Goal: Transaction & Acquisition: Purchase product/service

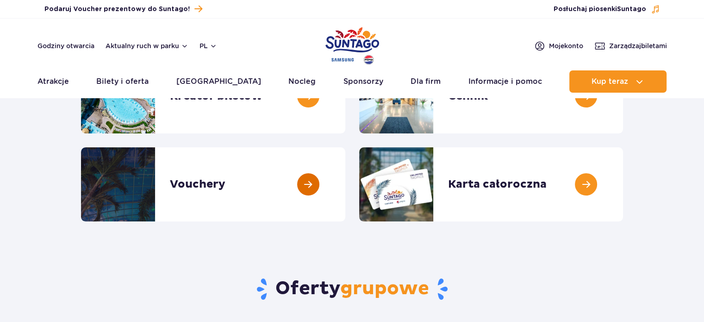
scroll to position [139, 0]
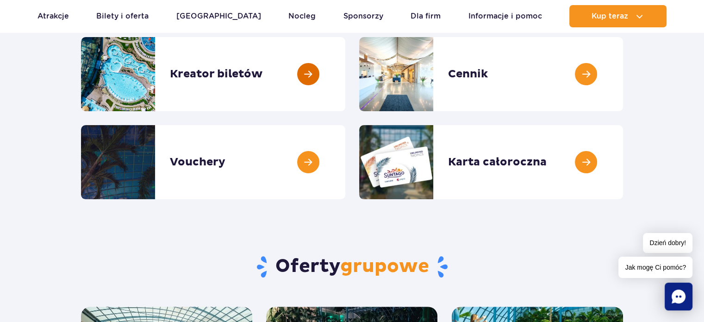
click at [345, 77] on link at bounding box center [345, 74] width 0 height 74
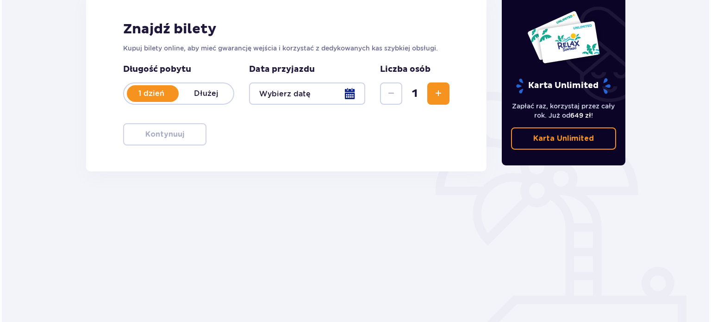
scroll to position [139, 0]
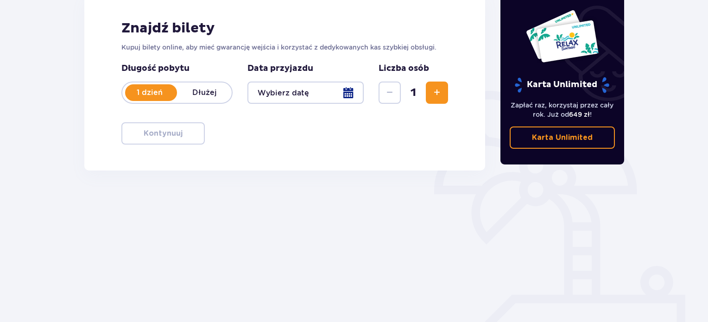
click at [210, 91] on p "Dłużej" at bounding box center [204, 93] width 55 height 10
click at [343, 92] on div at bounding box center [305, 93] width 116 height 22
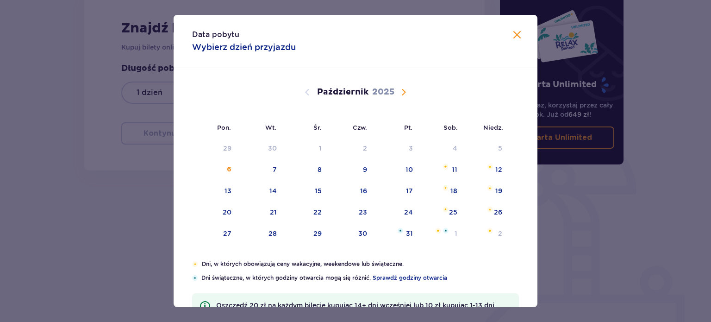
click at [395, 92] on div "[DATE]" at bounding box center [355, 92] width 307 height 11
click at [402, 93] on span "Następny miesiąc" at bounding box center [403, 92] width 11 height 11
click at [519, 37] on span "Zamknij" at bounding box center [517, 35] width 11 height 11
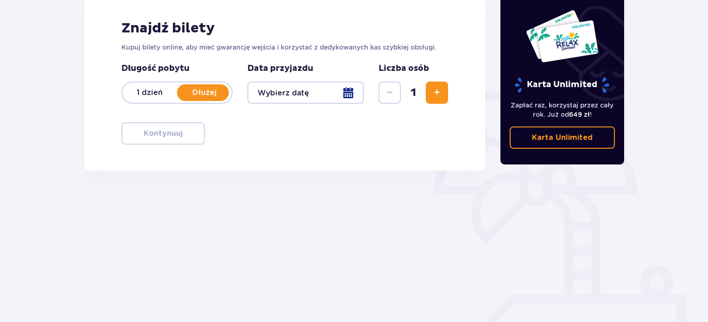
click at [346, 94] on div at bounding box center [305, 93] width 116 height 22
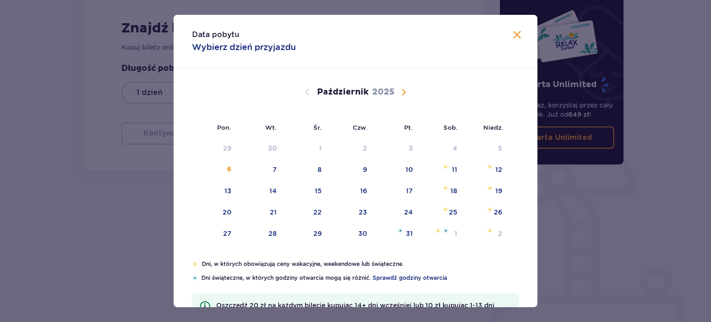
click at [405, 91] on span "Następny miesiąc" at bounding box center [403, 92] width 11 height 11
click at [280, 191] on div "11" at bounding box center [260, 191] width 45 height 20
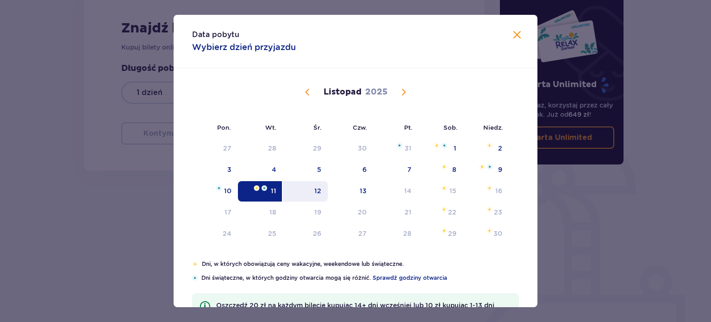
click at [320, 190] on div "12" at bounding box center [305, 191] width 45 height 20
type input "11.11.25 - 12.11.25"
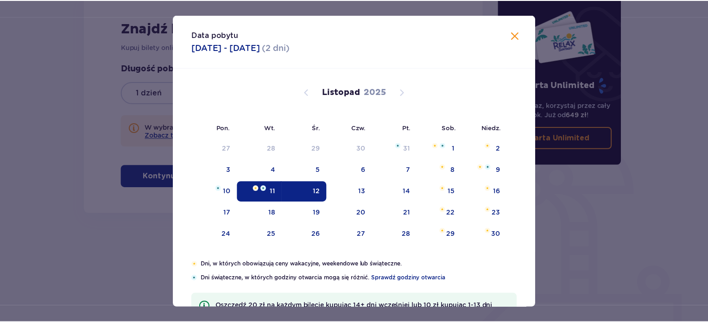
scroll to position [22, 0]
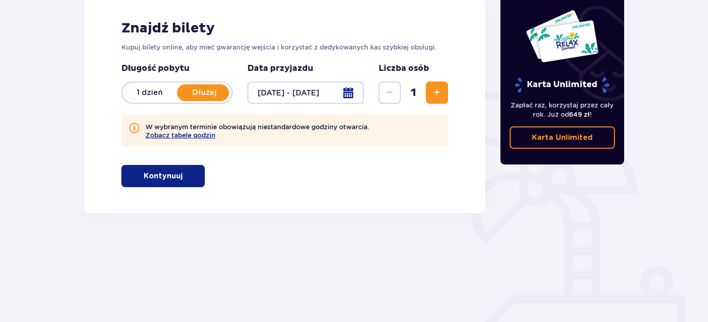
click at [433, 93] on span "Zwiększ" at bounding box center [436, 92] width 11 height 11
click at [164, 174] on p "Kontynuuj" at bounding box center [163, 176] width 39 height 10
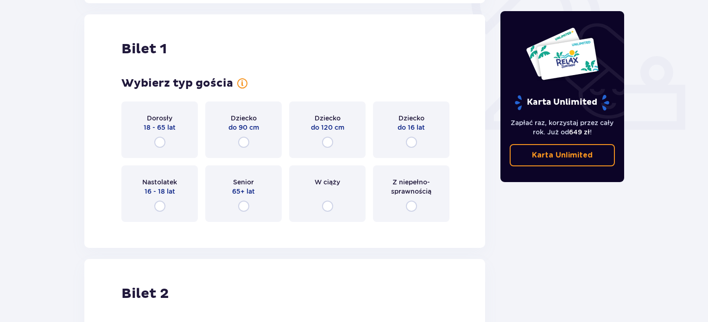
scroll to position [352, 0]
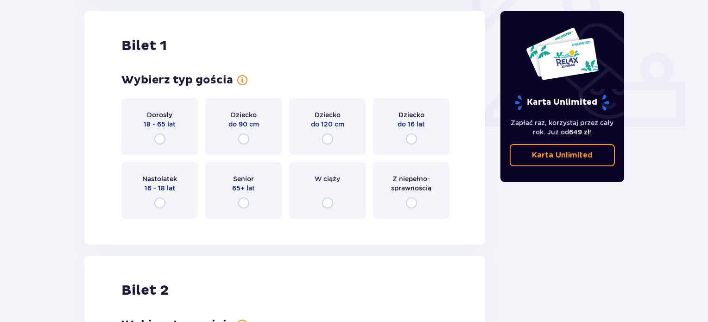
click at [160, 140] on input "radio" at bounding box center [159, 138] width 11 height 11
radio input "true"
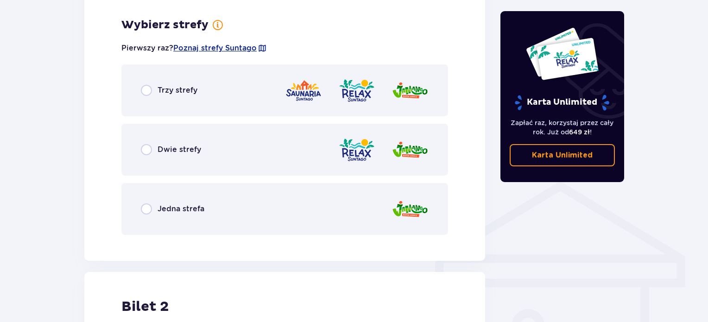
scroll to position [578, 0]
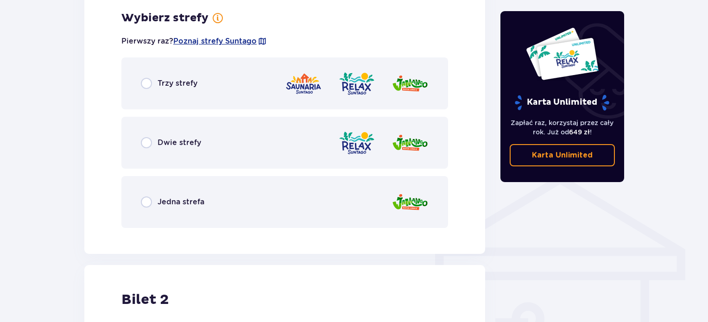
click at [143, 145] on input "radio" at bounding box center [146, 142] width 11 height 11
radio input "true"
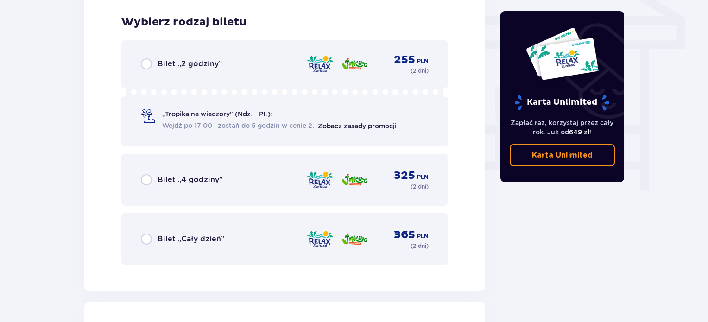
scroll to position [813, 0]
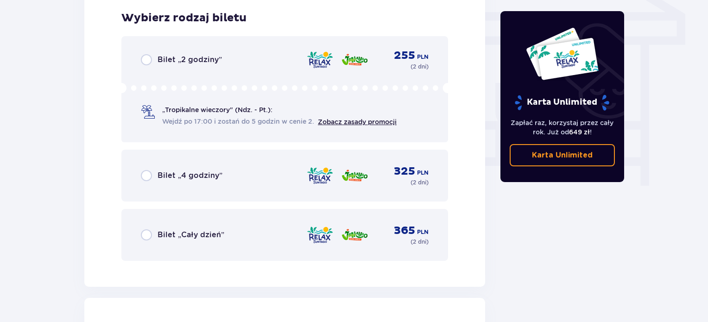
click at [150, 240] on input "radio" at bounding box center [146, 234] width 11 height 11
radio input "true"
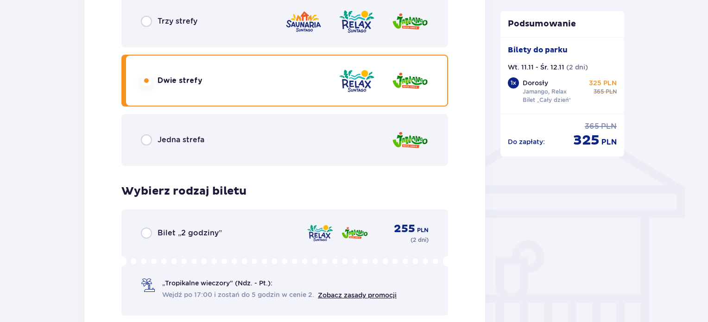
scroll to position [590, 0]
